Goal: Task Accomplishment & Management: Manage account settings

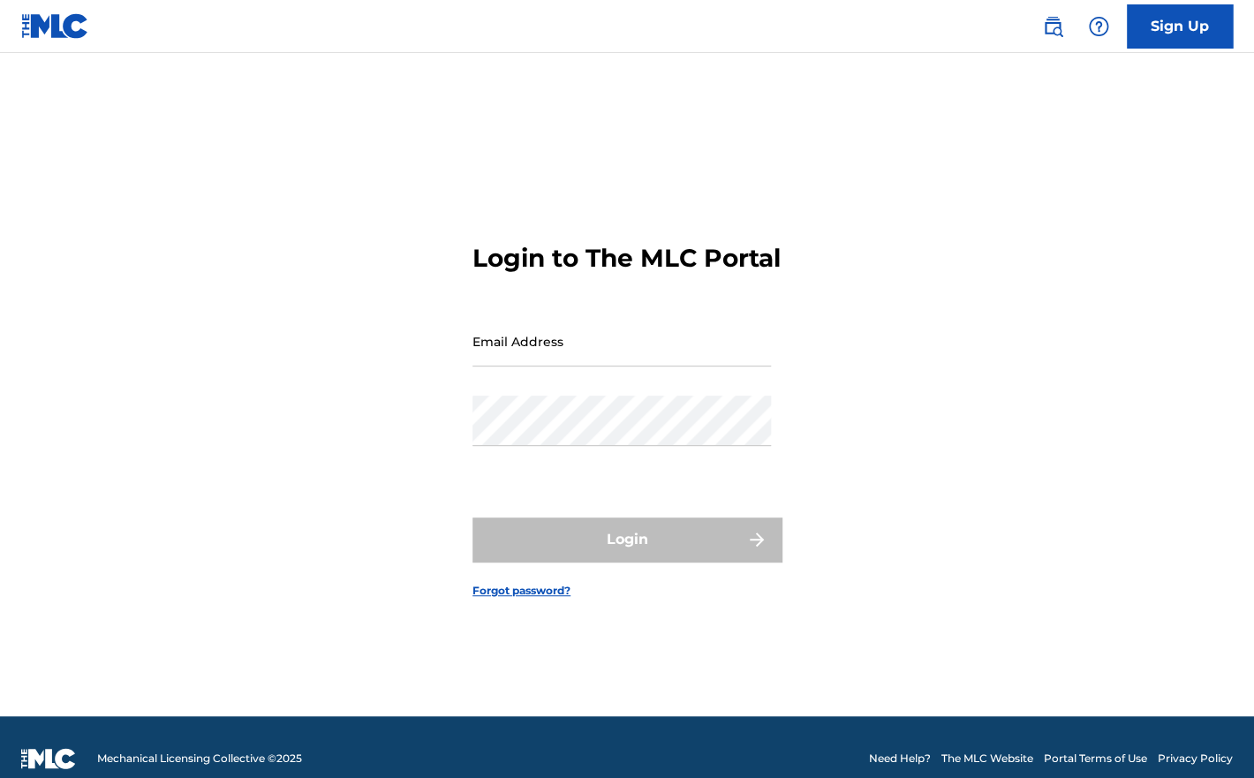
click at [534, 367] on input "Email Address" at bounding box center [622, 341] width 299 height 50
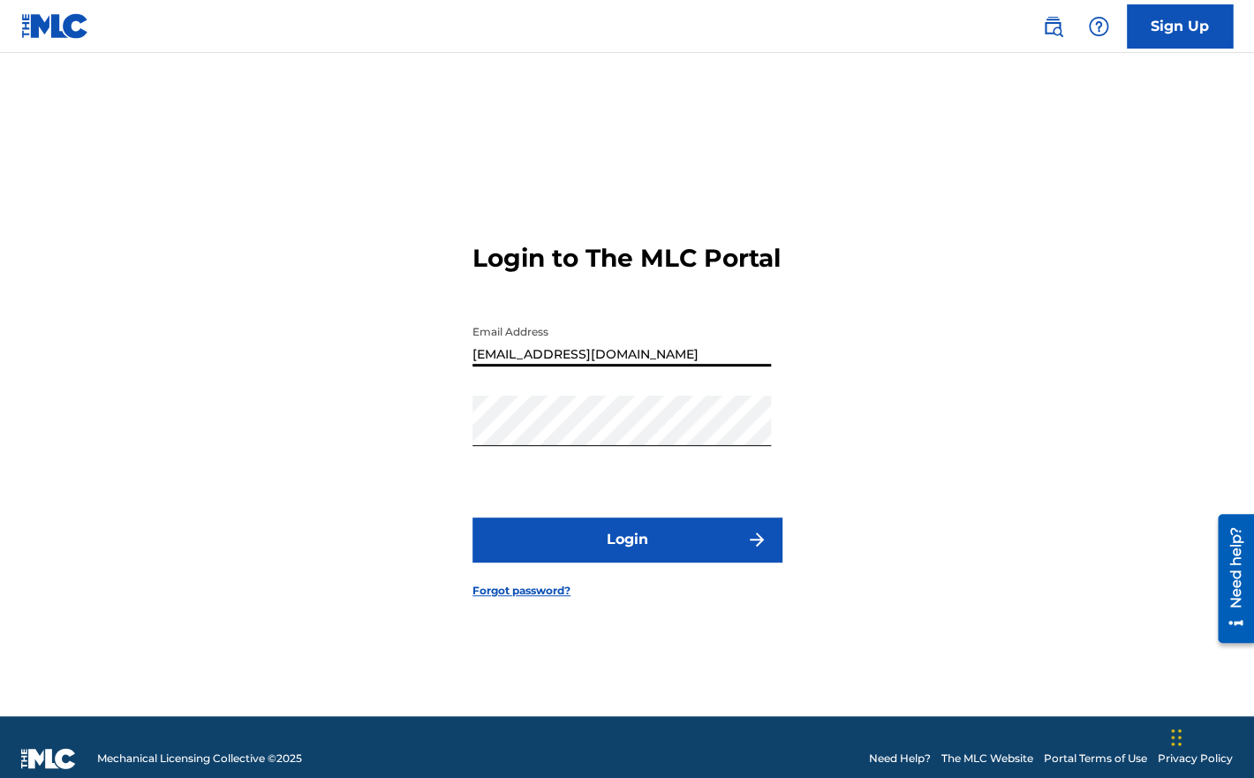
type input "[EMAIL_ADDRESS][DOMAIN_NAME]"
click at [549, 546] on button "Login" at bounding box center [627, 540] width 309 height 44
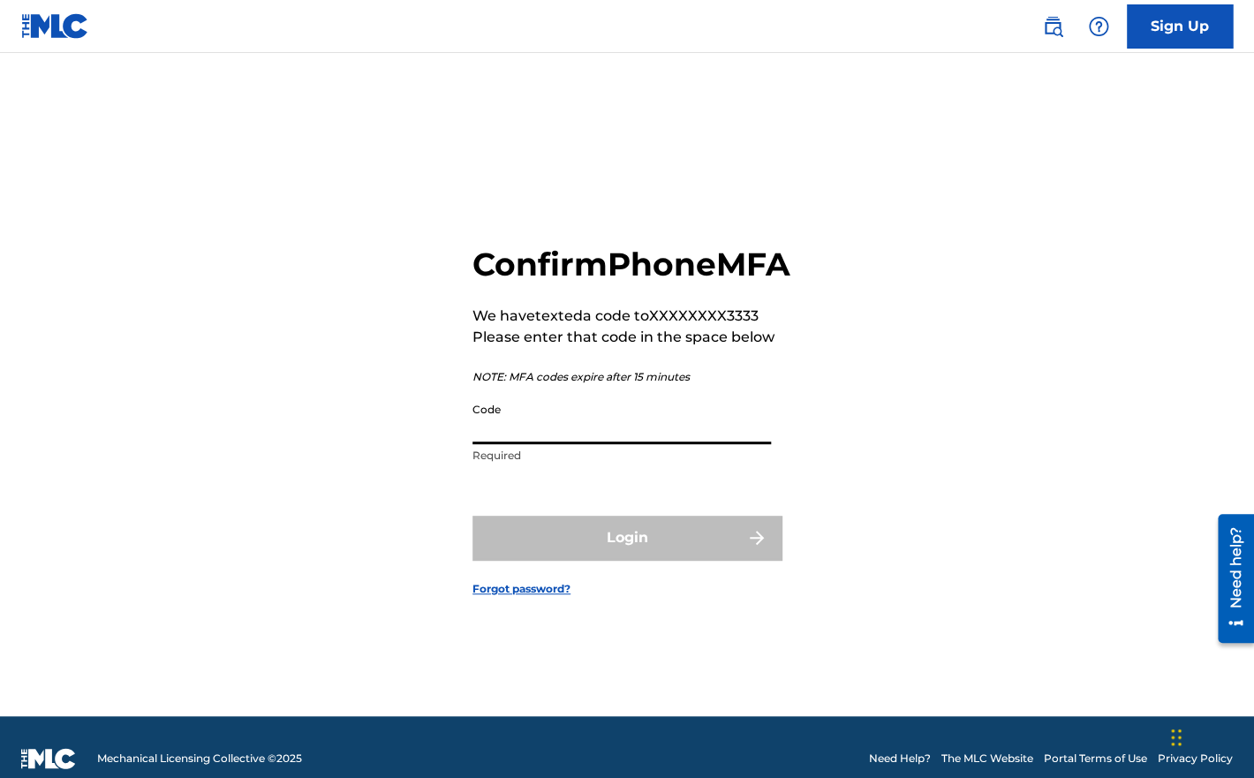
click at [598, 437] on input "Code" at bounding box center [622, 419] width 299 height 50
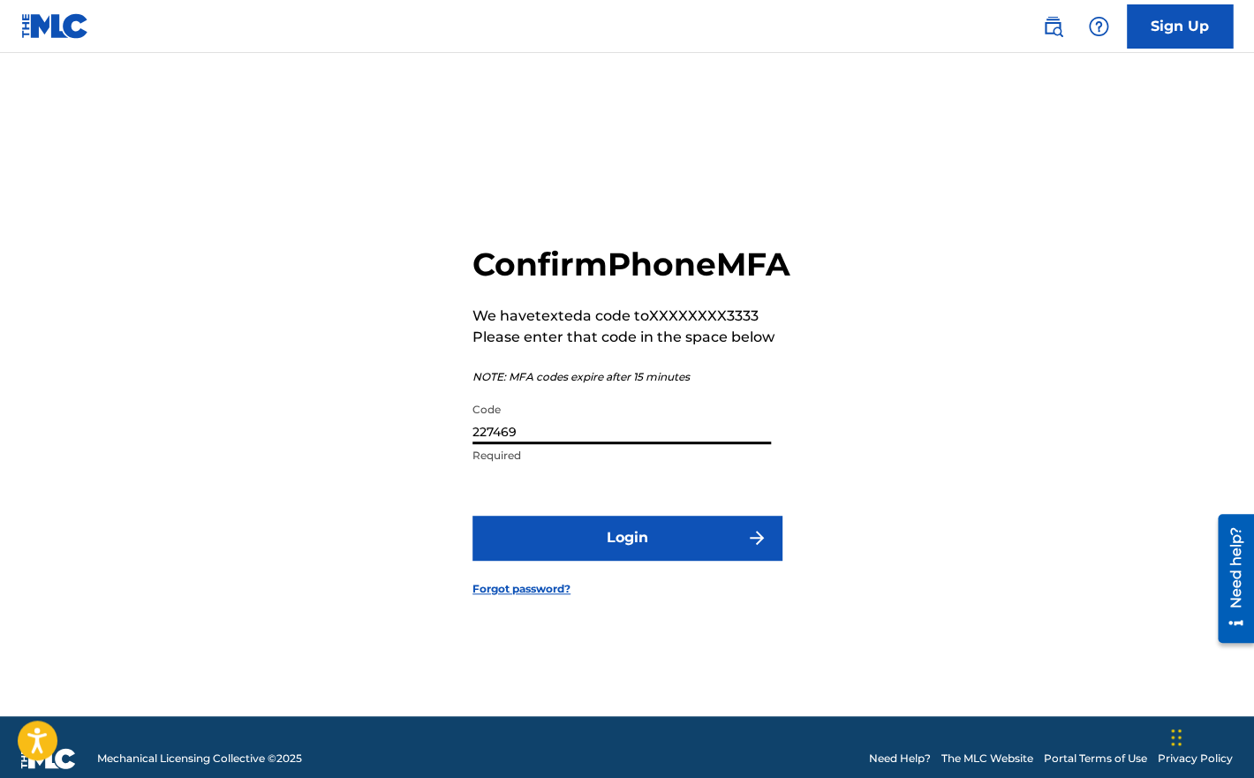
type input "227469"
click at [608, 551] on button "Login" at bounding box center [627, 538] width 309 height 44
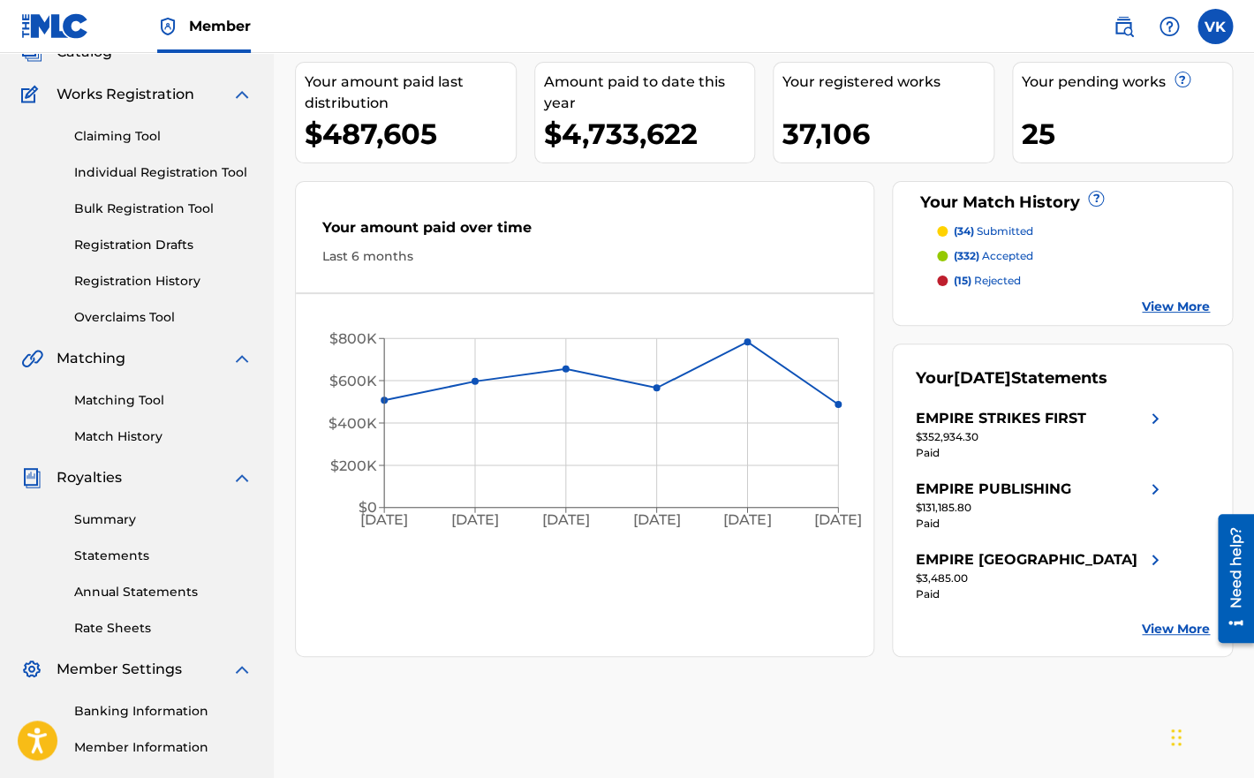
scroll to position [72, 0]
